Goal: Information Seeking & Learning: Learn about a topic

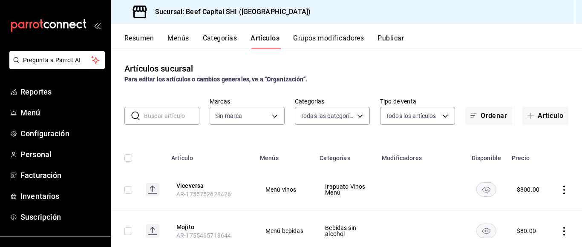
type input "8e149e92-2e81-41b7-bb06-f216bda6e039,230c4a31-dbb7-4585-b22f-1c5c36cb302b,19d1c…"
type input "605647f7-5ddc-403a-84da-aa3c8a25865f"
click at [43, 93] on span "Reportes" at bounding box center [61, 92] width 83 height 12
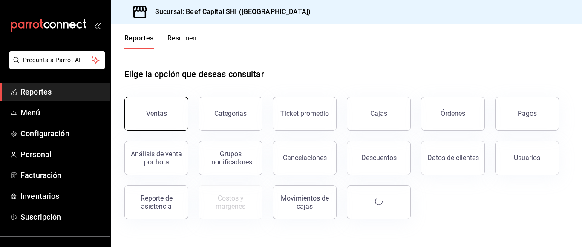
click at [172, 115] on button "Ventas" at bounding box center [156, 114] width 64 height 34
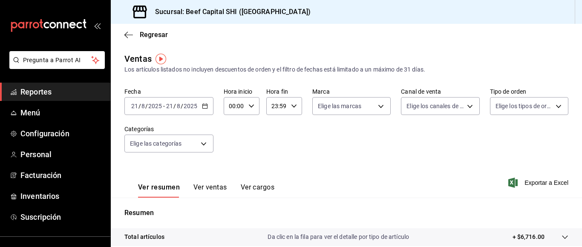
click at [205, 108] on \(Stroke\) "button" at bounding box center [204, 106] width 5 height 5
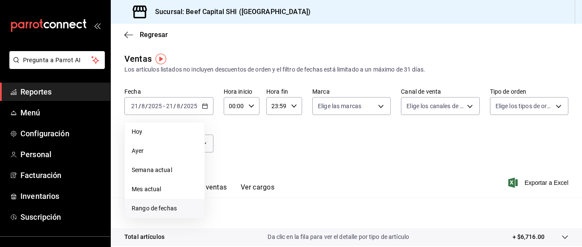
click at [177, 208] on span "Rango de fechas" at bounding box center [165, 208] width 66 height 9
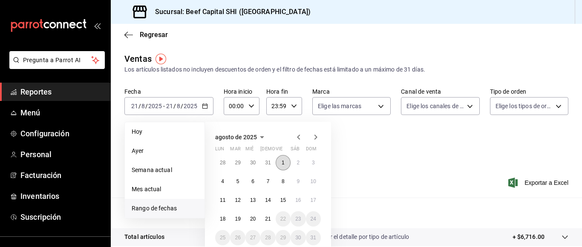
click at [283, 165] on abbr "1" at bounding box center [283, 163] width 3 height 6
click at [253, 217] on abbr "20" at bounding box center [253, 219] width 6 height 6
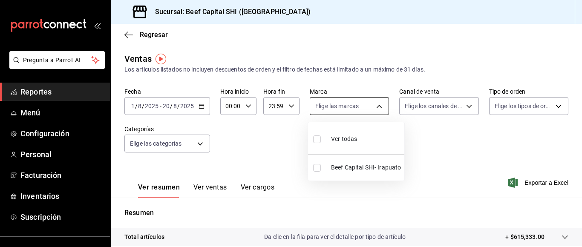
click at [343, 106] on body "Pregunta a Parrot AI Reportes Menú Configuración Personal Facturación Inventari…" at bounding box center [291, 123] width 582 height 247
click at [316, 139] on input "checkbox" at bounding box center [317, 139] width 8 height 8
checkbox input "true"
type input "605647f7-5ddc-403a-84da-aa3c8a25865f"
checkbox input "true"
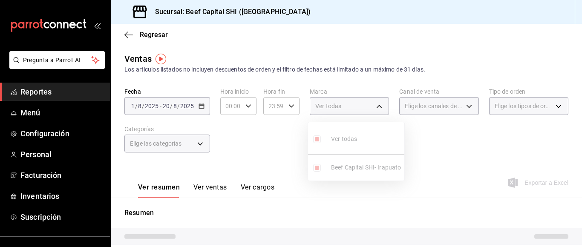
click at [440, 110] on div at bounding box center [291, 123] width 582 height 247
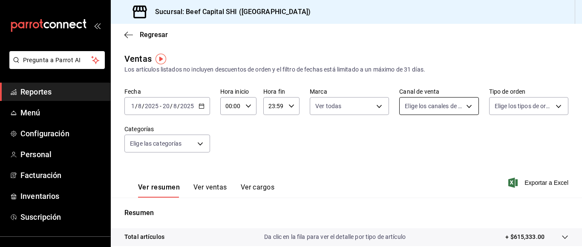
click at [463, 106] on body "Pregunta a Parrot AI Reportes Menú Configuración Personal Facturación Inventari…" at bounding box center [291, 123] width 582 height 247
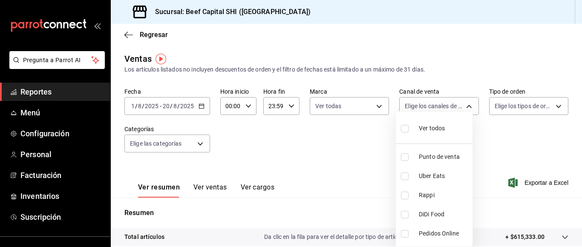
click at [406, 129] on input "checkbox" at bounding box center [405, 129] width 8 height 8
checkbox input "true"
type input "PARROT,UBER_EATS,RAPPI,DIDI_FOOD,ONLINE"
checkbox input "true"
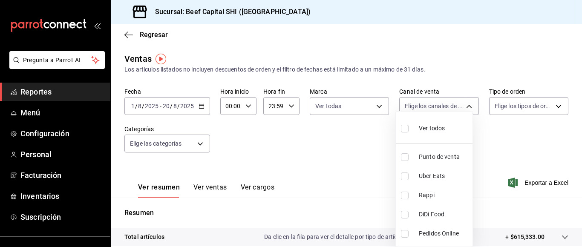
checkbox input "true"
click at [517, 103] on div at bounding box center [291, 123] width 582 height 247
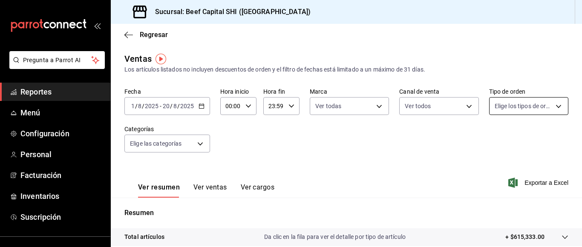
click at [552, 106] on body "Pregunta a Parrot AI Reportes Menú Configuración Personal Facturación Inventari…" at bounding box center [291, 123] width 582 height 247
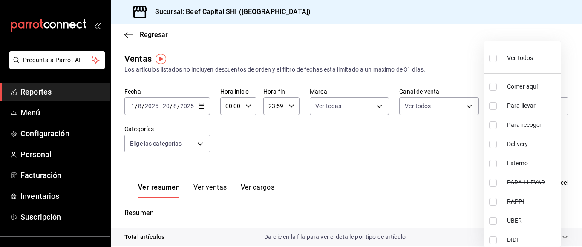
click at [489, 61] on input "checkbox" at bounding box center [493, 59] width 8 height 8
checkbox input "true"
type input "f0dc0ac1-6073-4fdc-a840-2403026703dd,0f8ba289-97a1-4f04-8ca0-15d5a03158af,a05fd…"
checkbox input "true"
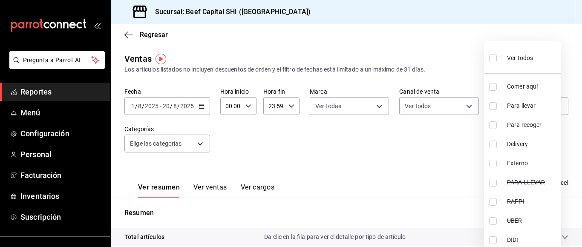
checkbox input "true"
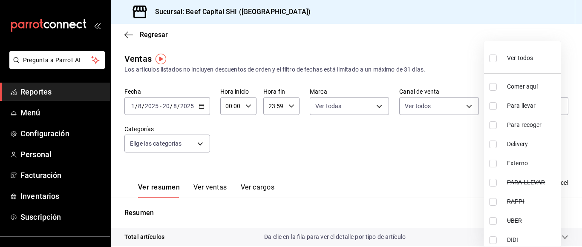
checkbox input "true"
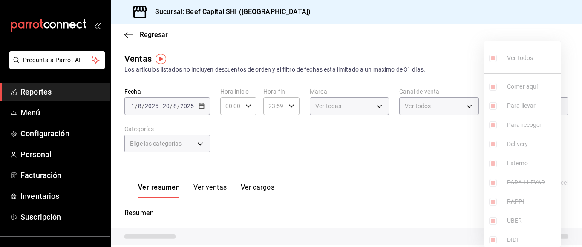
click at [199, 143] on div at bounding box center [291, 123] width 582 height 247
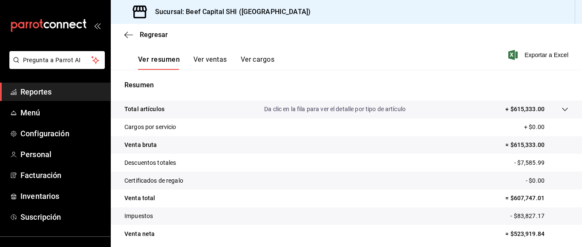
scroll to position [161, 0]
